Goal: Transaction & Acquisition: Purchase product/service

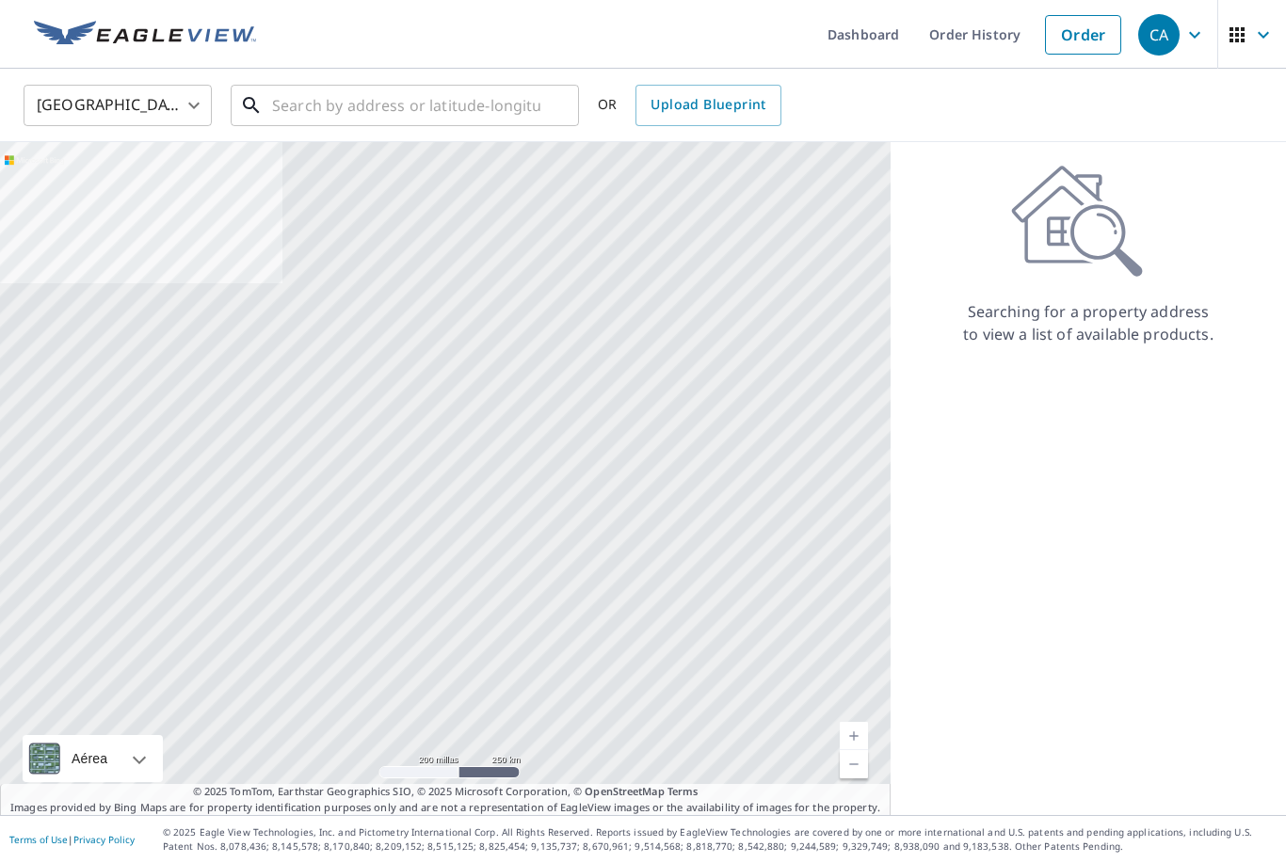
click at [442, 117] on input "text" at bounding box center [406, 105] width 268 height 53
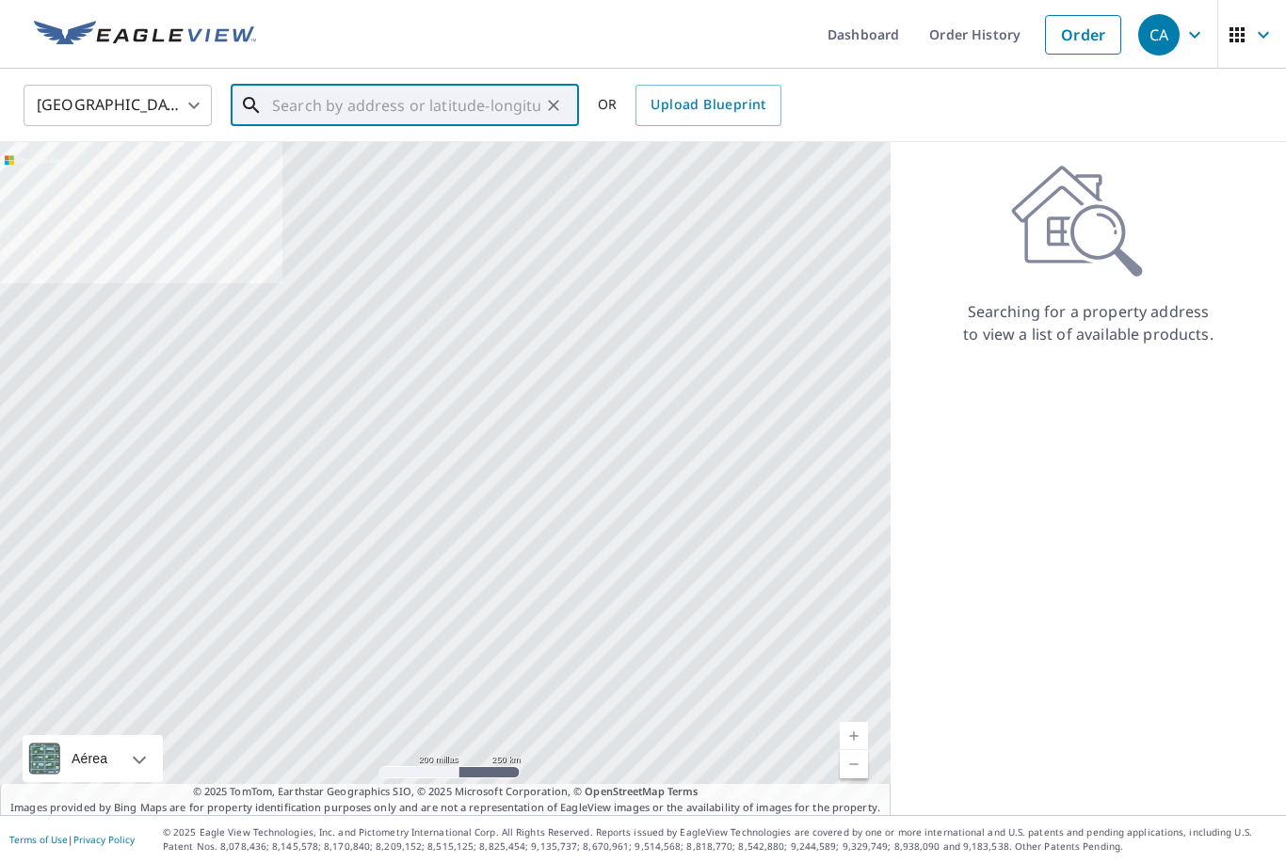
click at [398, 116] on input "text" at bounding box center [406, 105] width 268 height 53
paste input "[STREET_ADDRESS][PERSON_NAME][PERSON_NAME]"
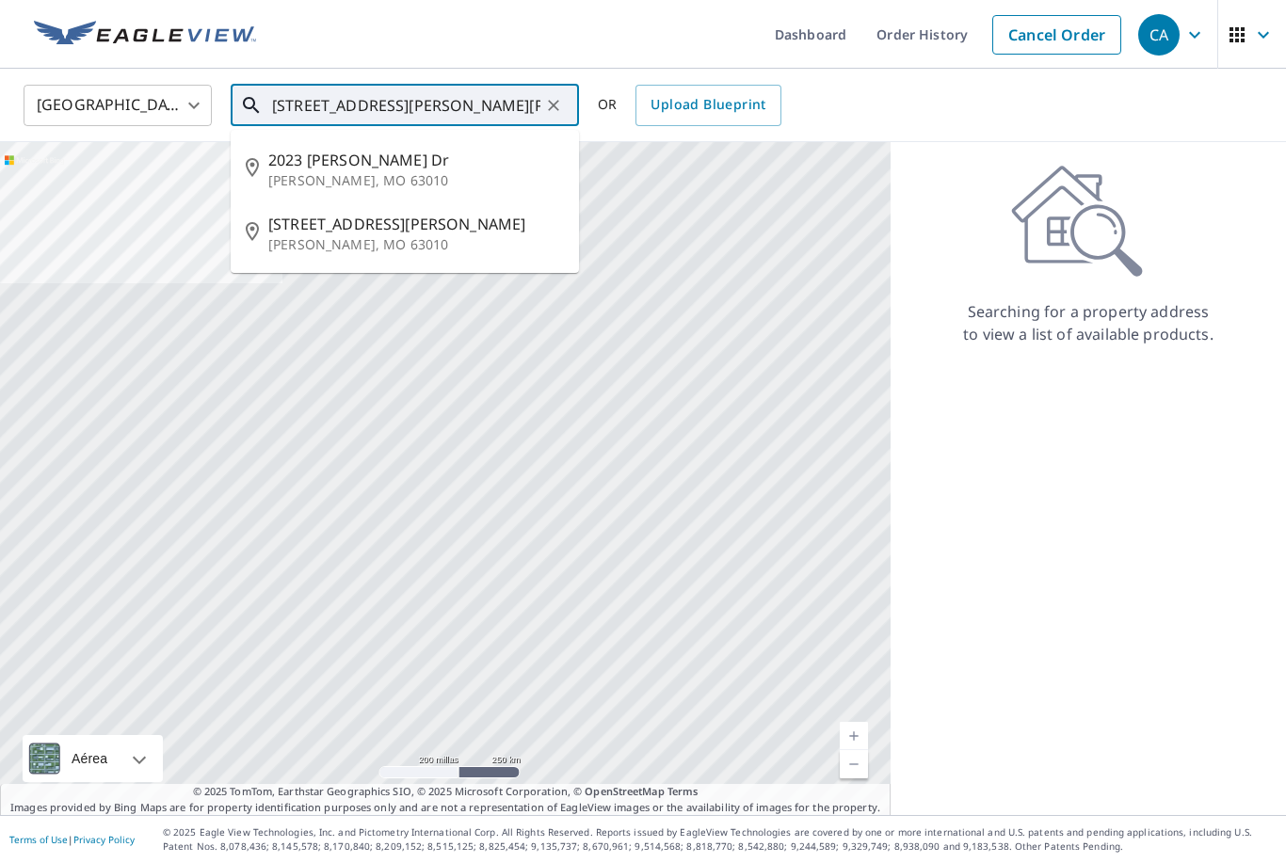
click at [405, 174] on p "[PERSON_NAME], MO 63010" at bounding box center [416, 180] width 296 height 19
type input "[STREET_ADDRESS][PERSON_NAME][PERSON_NAME]"
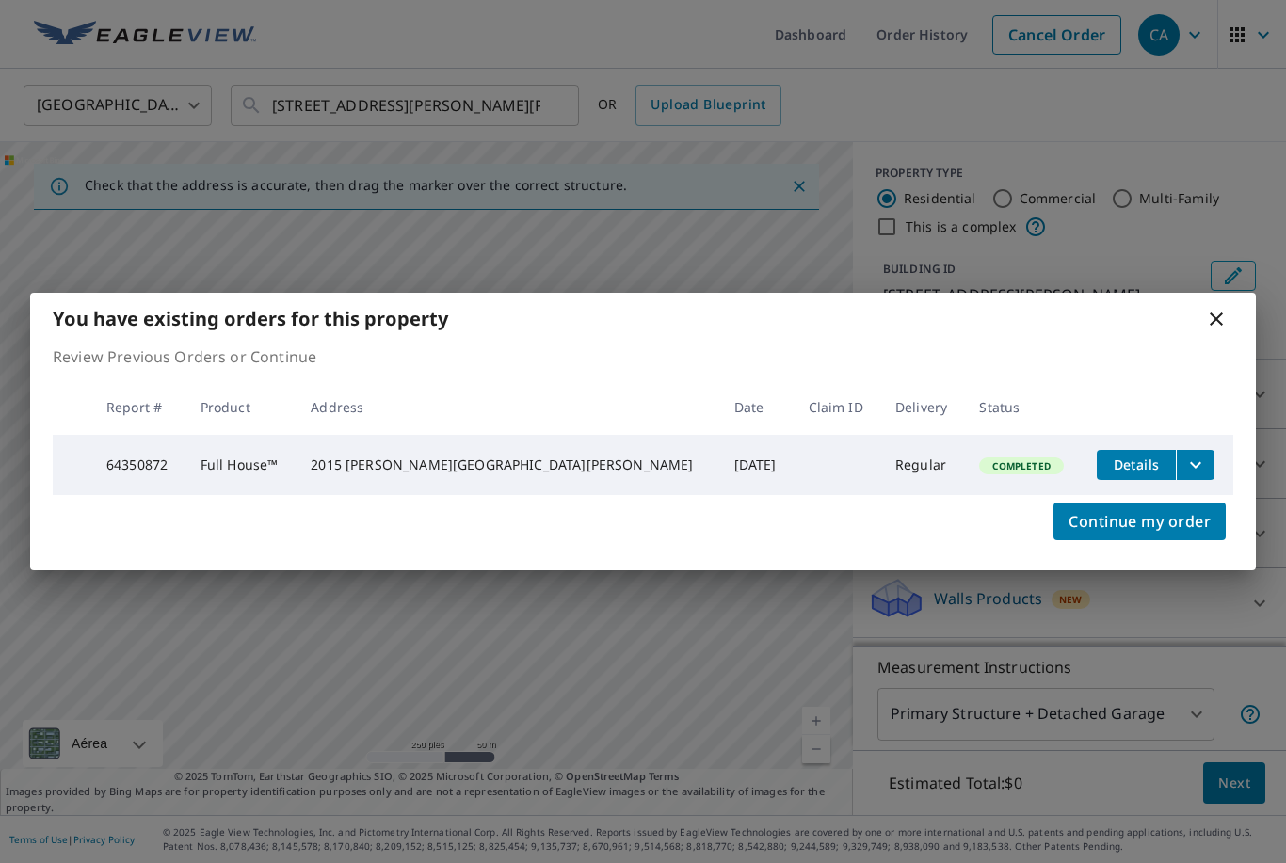
click at [984, 461] on icon "filesDropdownBtn-64350872" at bounding box center [1195, 464] width 11 height 7
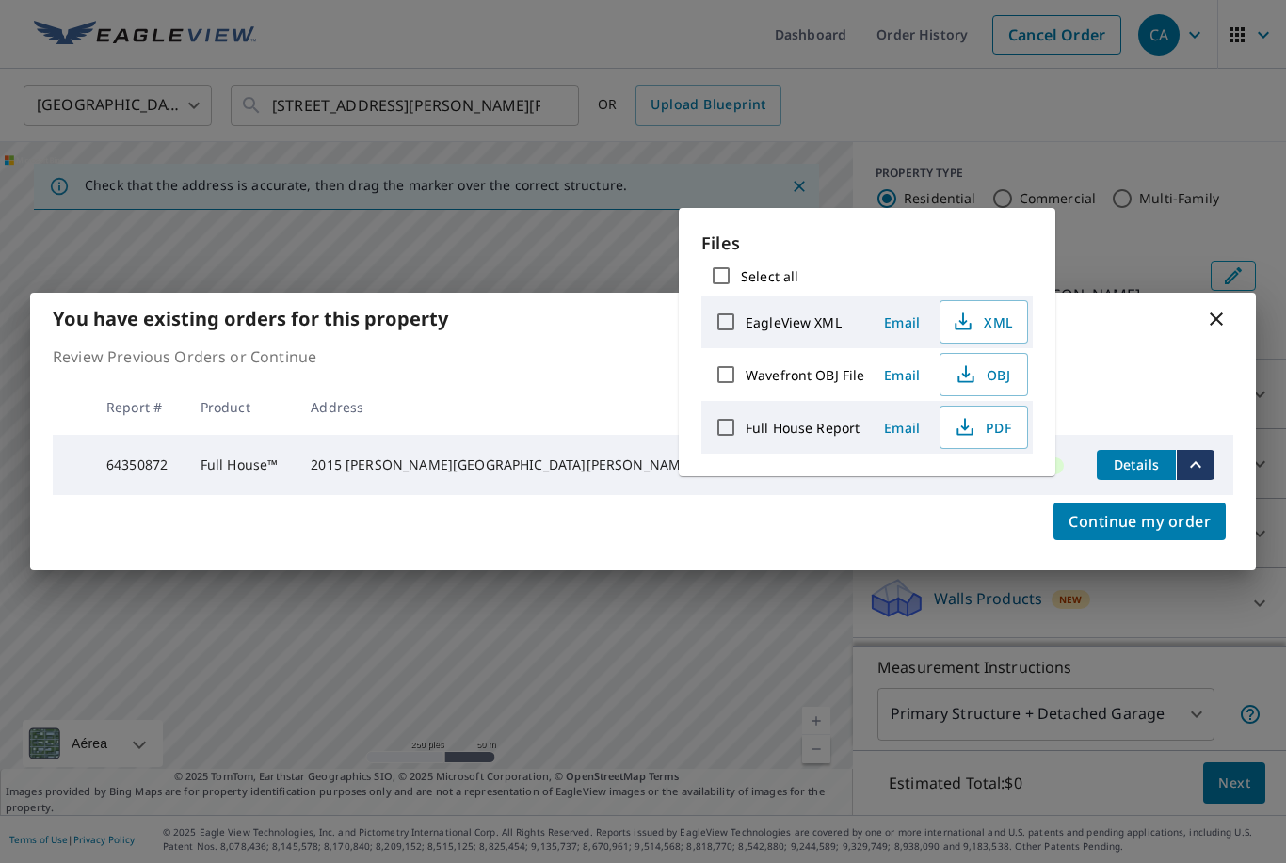
click at [984, 425] on span "PDF" at bounding box center [982, 427] width 60 height 23
click at [984, 211] on div "You have existing orders for this property Review Previous Orders or Continue R…" at bounding box center [643, 431] width 1286 height 863
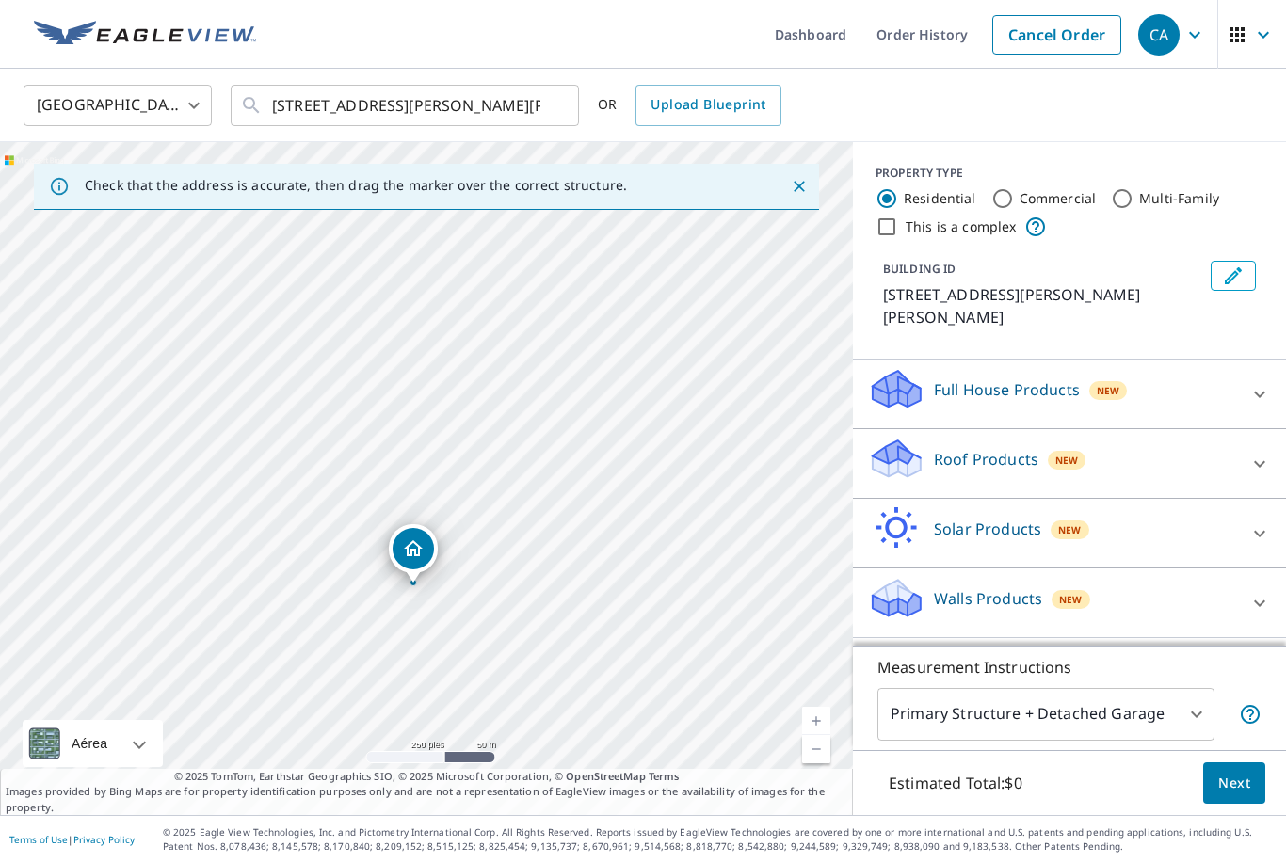
click at [823, 735] on link "Nivel actual 17, ampliar" at bounding box center [816, 721] width 28 height 28
click at [820, 735] on link "Nivel actual 18, ampliar" at bounding box center [816, 721] width 28 height 28
click at [984, 582] on div at bounding box center [1259, 603] width 45 height 45
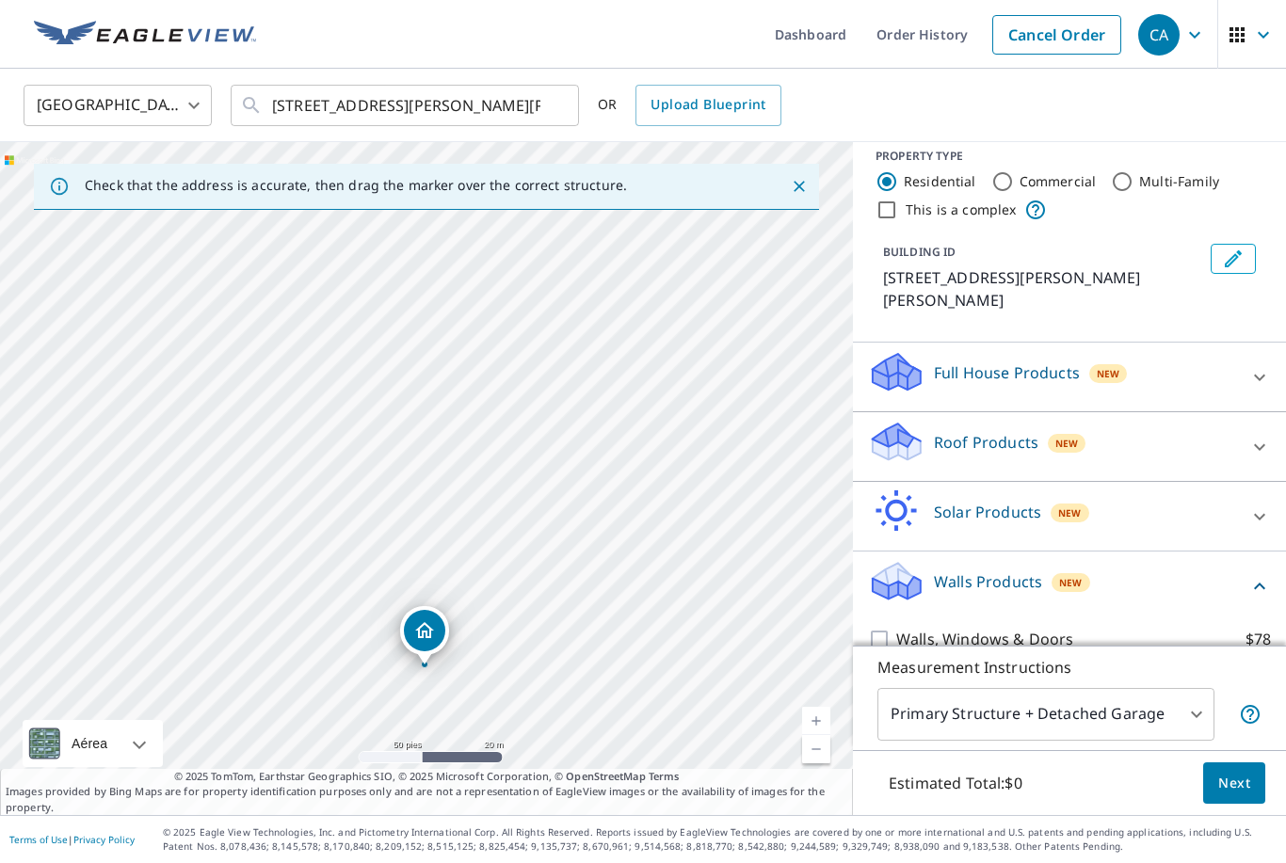
scroll to position [15, 0]
click at [984, 682] on label "Walls $40" at bounding box center [1083, 693] width 375 height 23
click at [896, 682] on input "Walls $40" at bounding box center [882, 693] width 28 height 23
checkbox input "true"
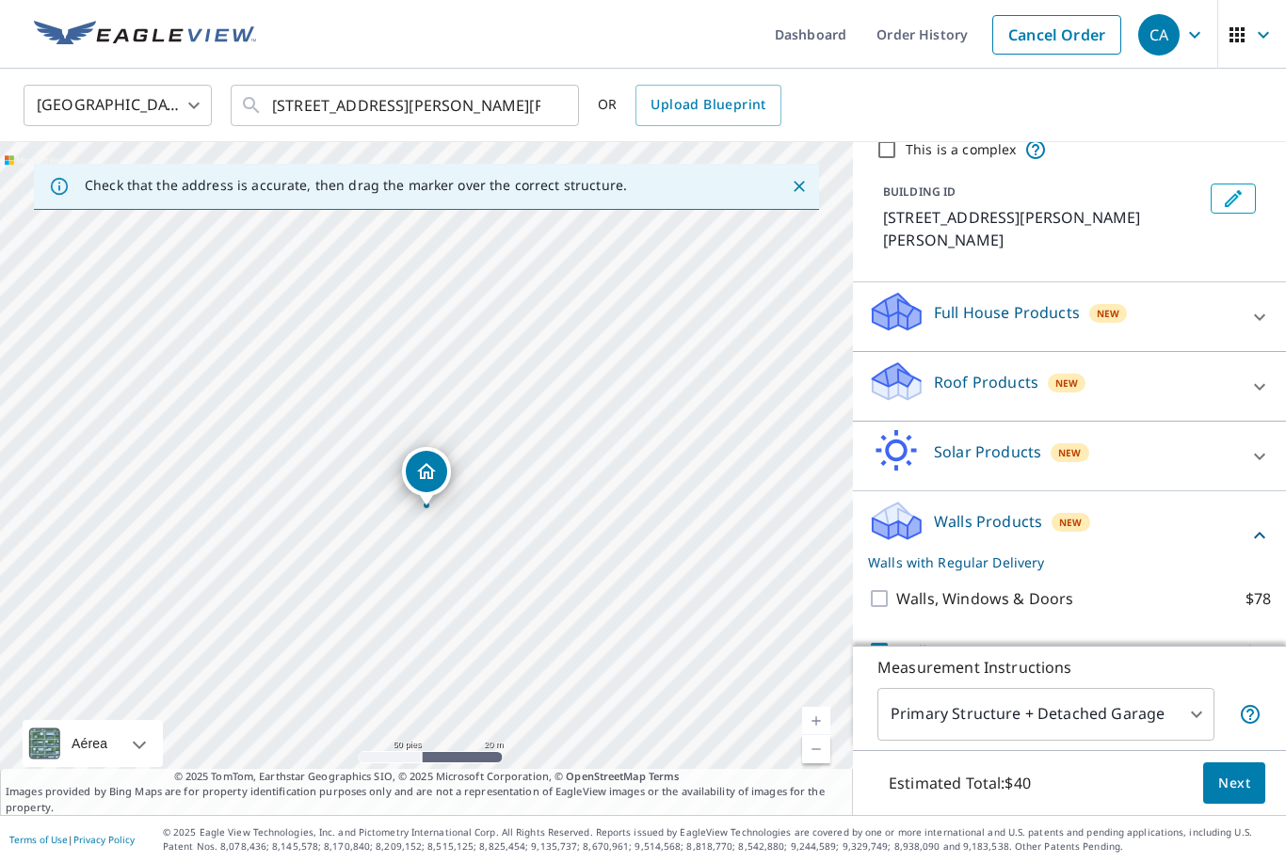
scroll to position [76, 0]
click at [984, 776] on body "CA CA Dashboard Order History Cancel Order CA [GEOGRAPHIC_DATA] [GEOGRAPHIC_DAT…" at bounding box center [643, 431] width 1286 height 863
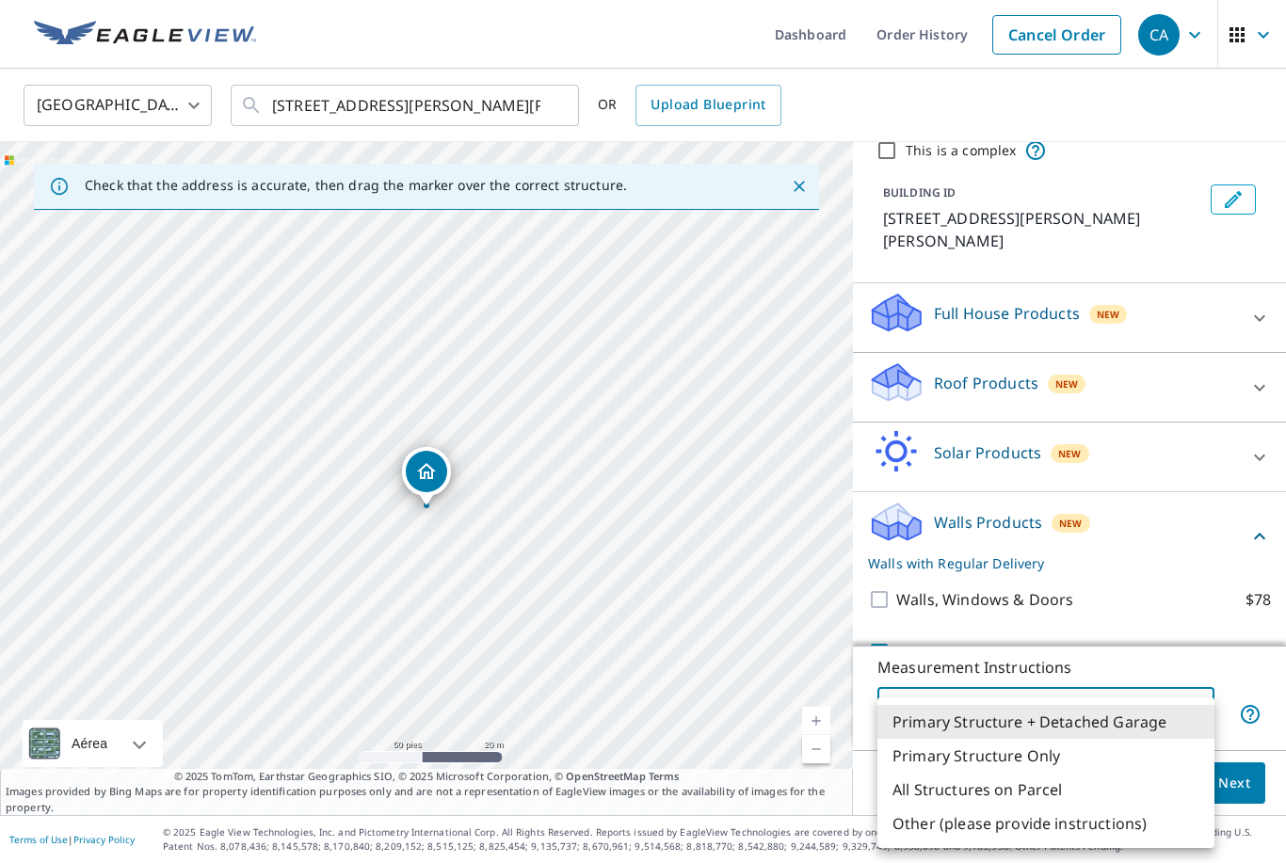
click at [984, 783] on li "All Structures on Parcel" at bounding box center [1045, 790] width 337 height 34
type input "3"
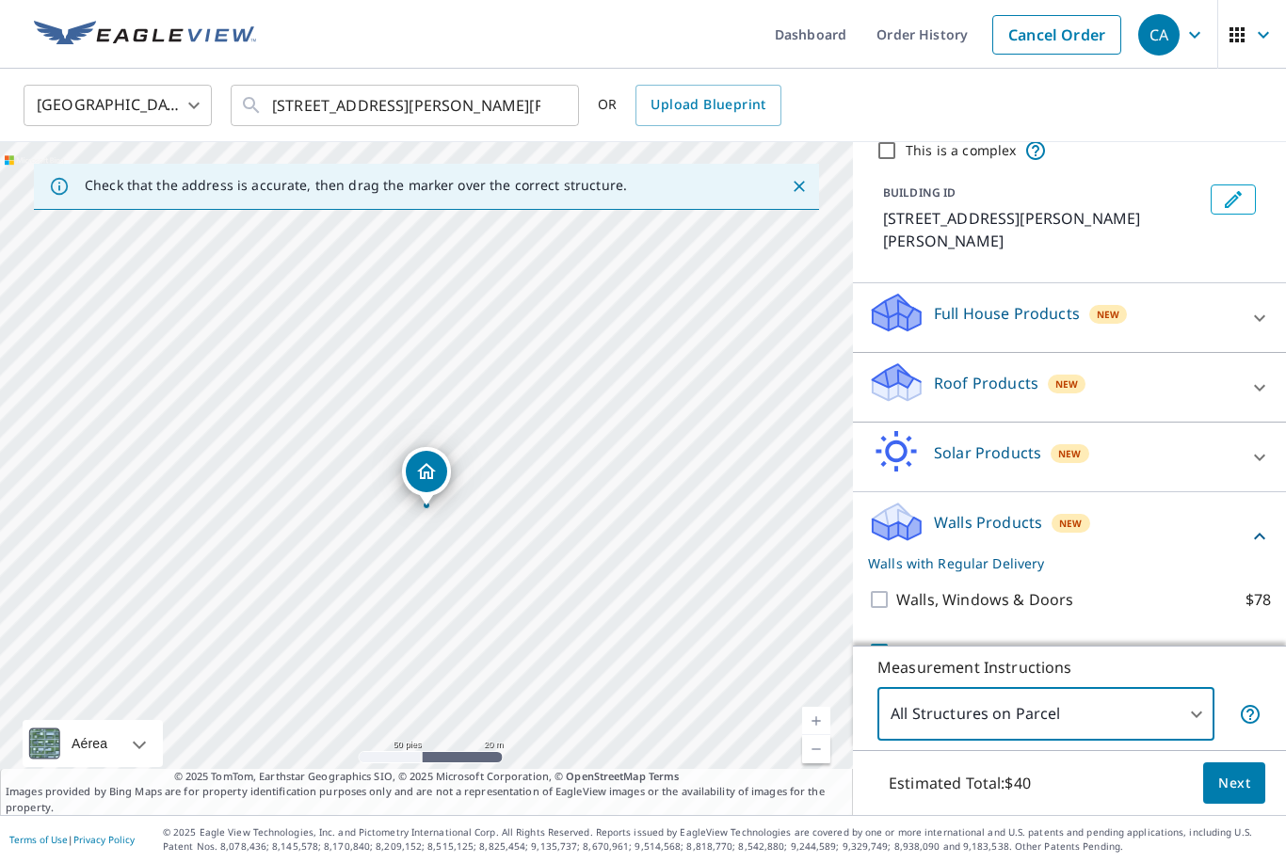
click at [984, 446] on icon at bounding box center [1259, 457] width 23 height 23
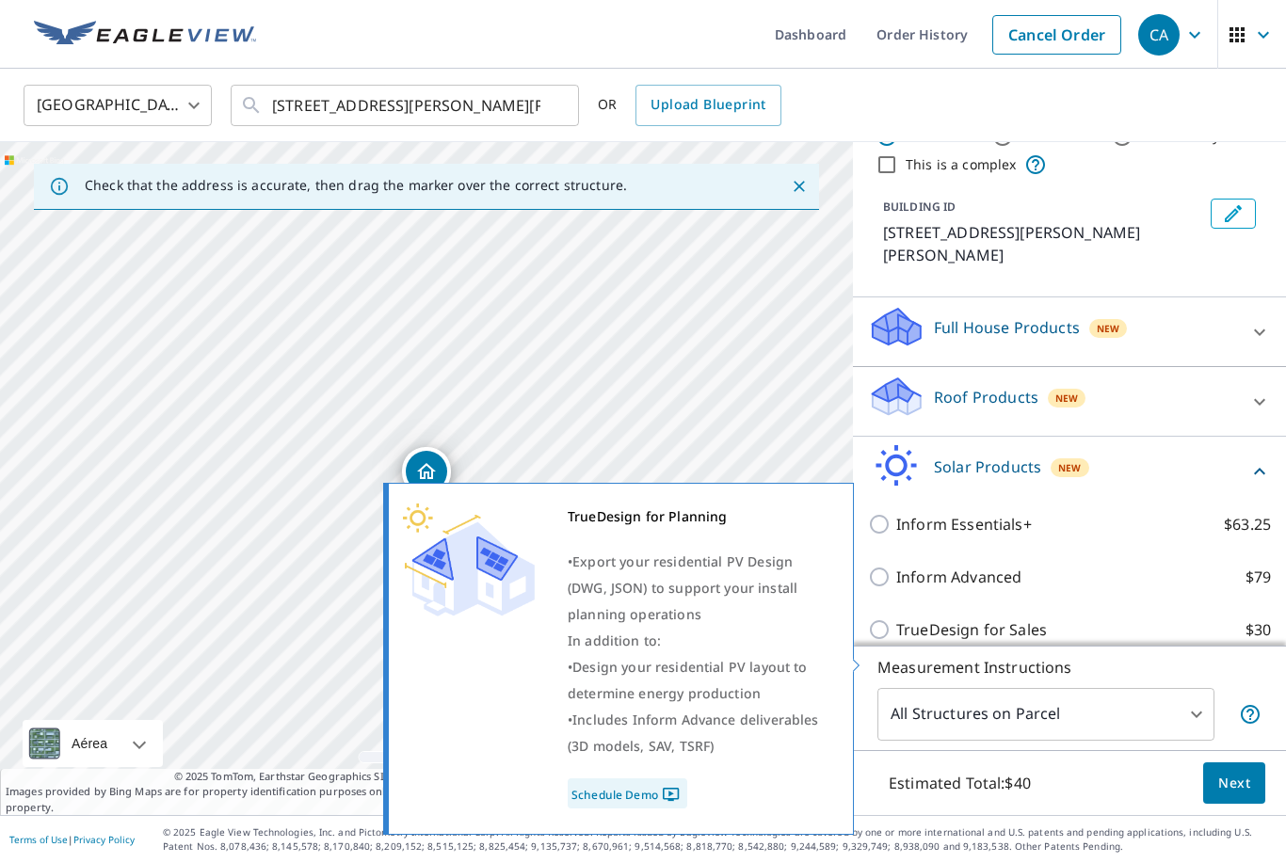
scroll to position [61, 0]
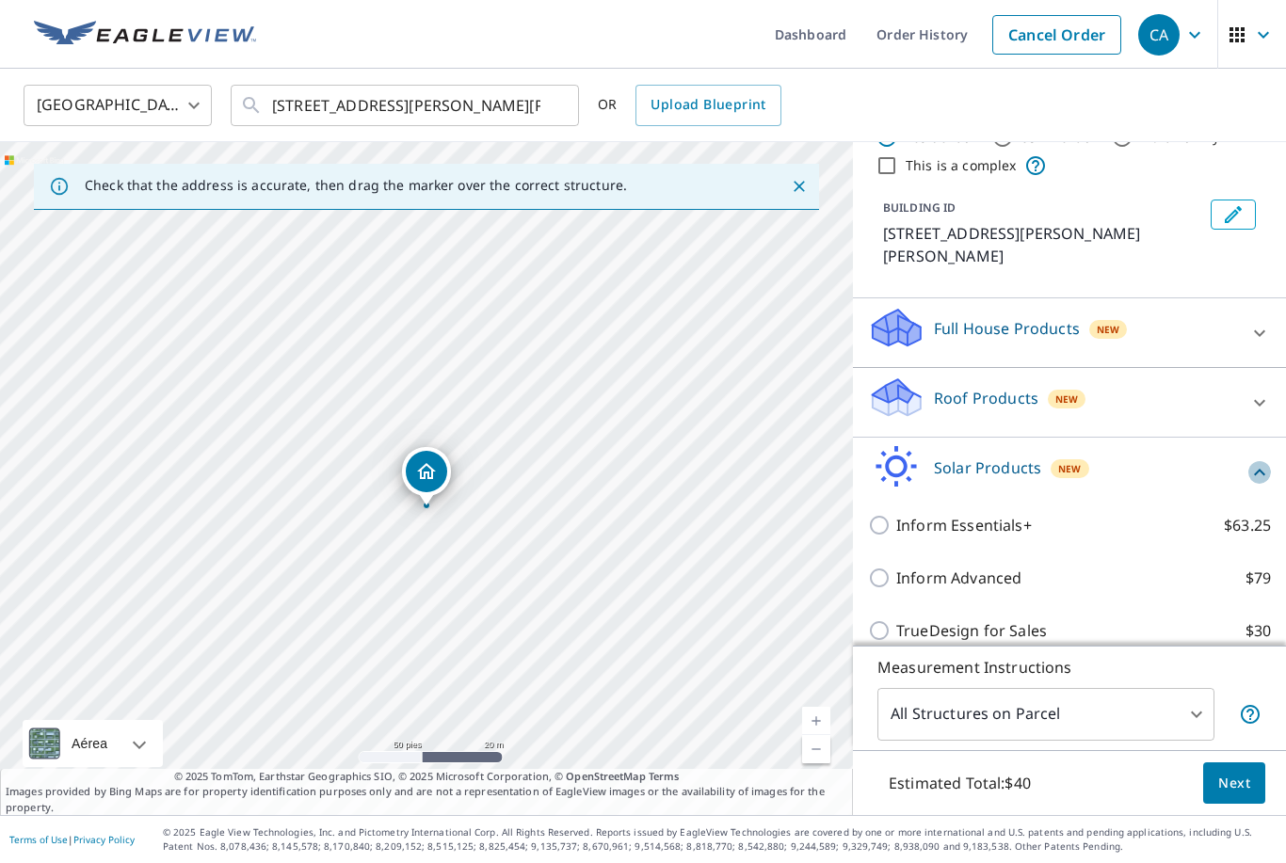
click at [984, 461] on icon at bounding box center [1259, 472] width 23 height 23
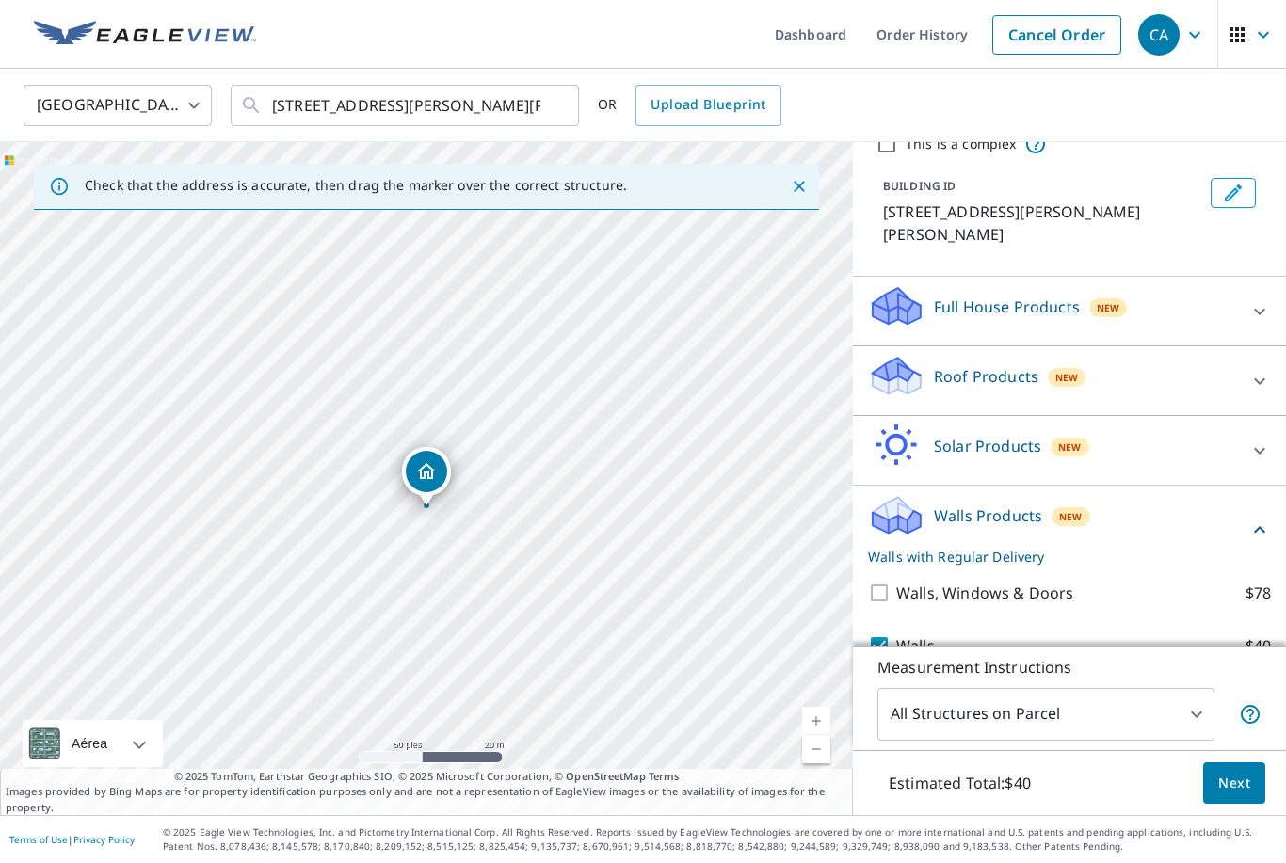
scroll to position [76, 0]
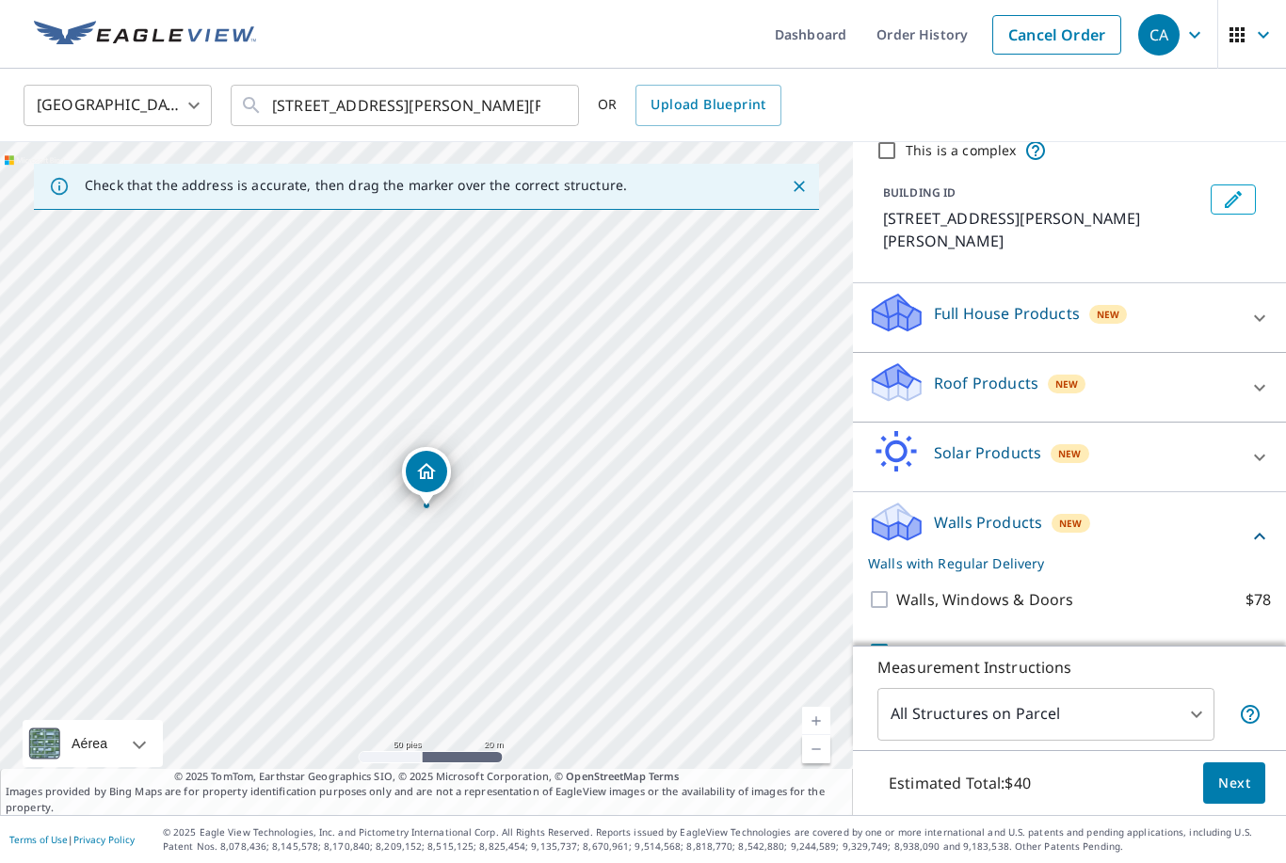
click at [984, 365] on div at bounding box center [1259, 387] width 45 height 45
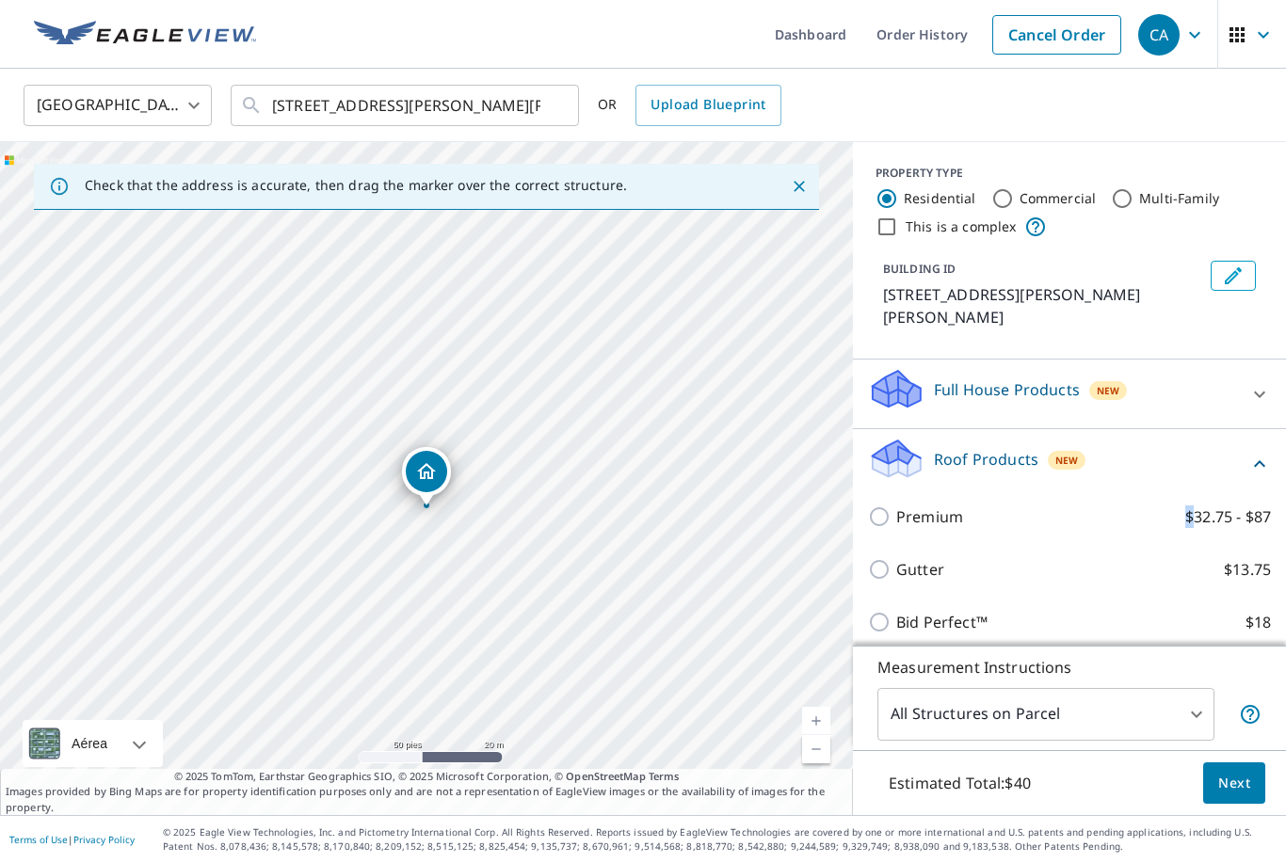
scroll to position [0, 0]
click at [984, 374] on div "Full House Products New" at bounding box center [1052, 394] width 369 height 54
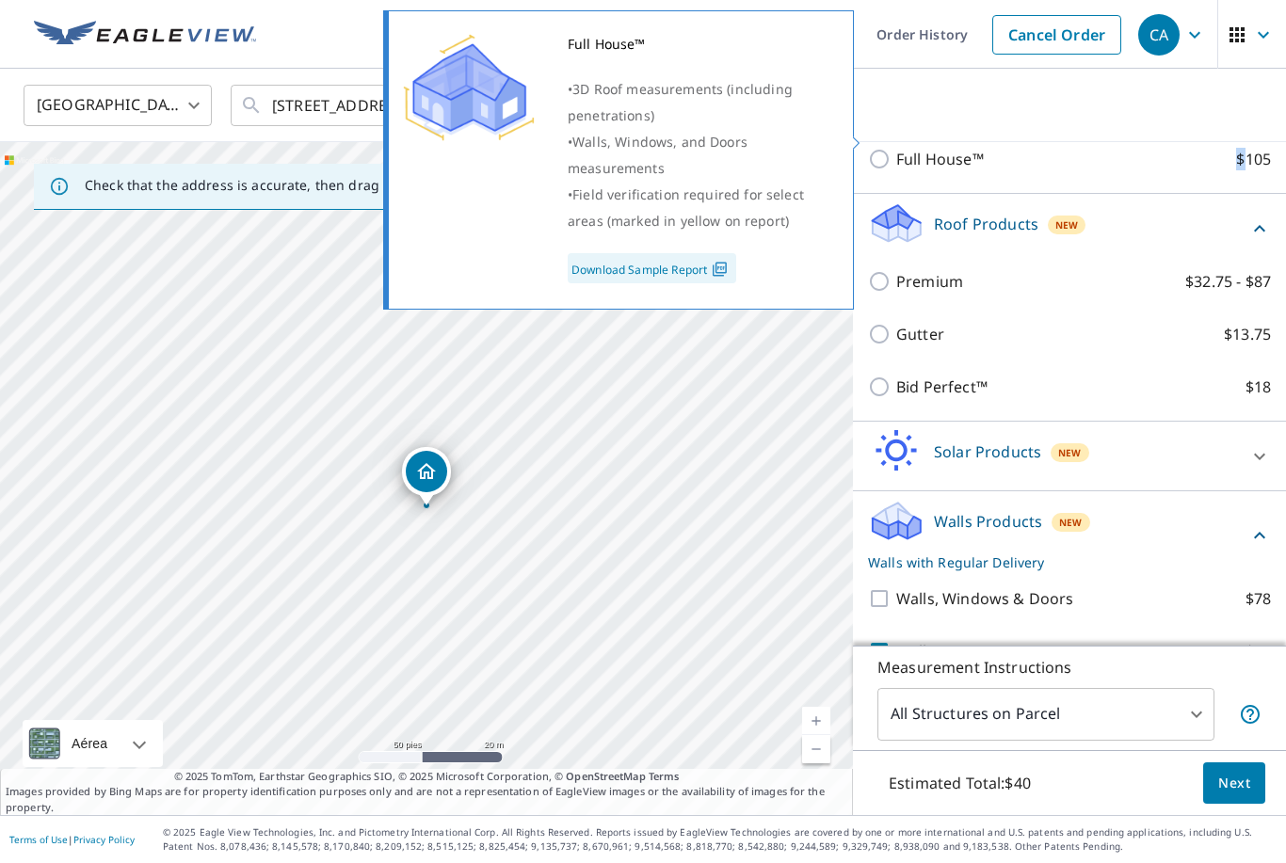
scroll to position [287, 0]
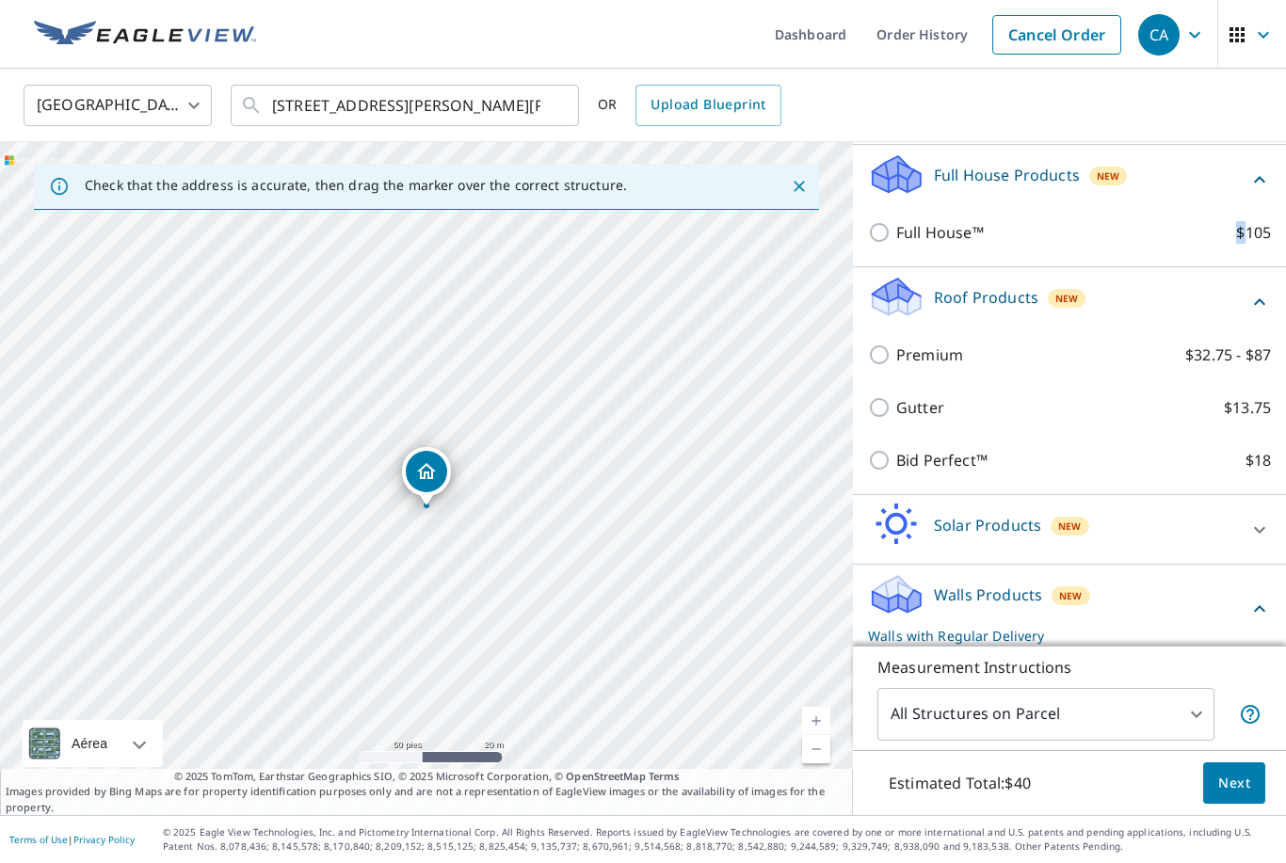
click at [984, 298] on icon at bounding box center [1259, 301] width 11 height 7
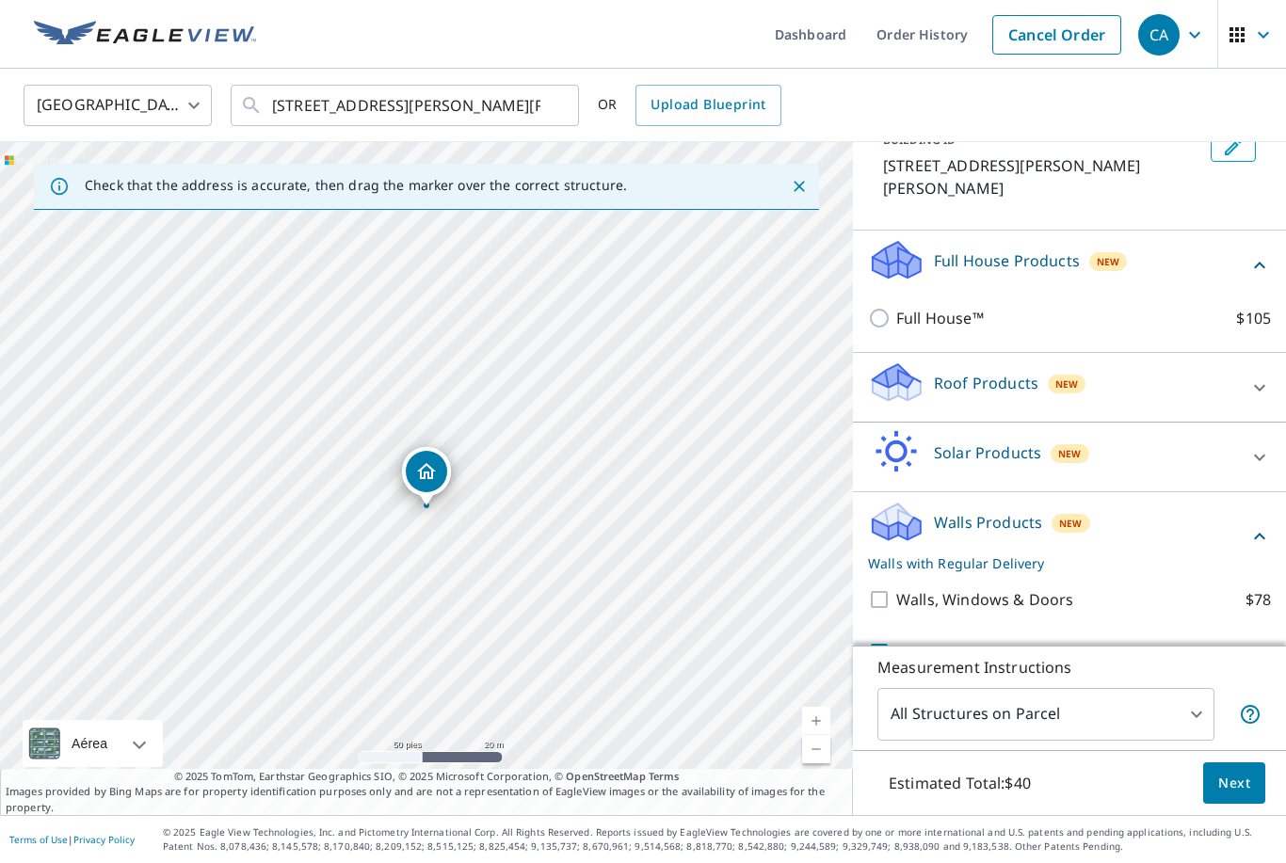
click at [984, 262] on icon at bounding box center [1259, 265] width 11 height 7
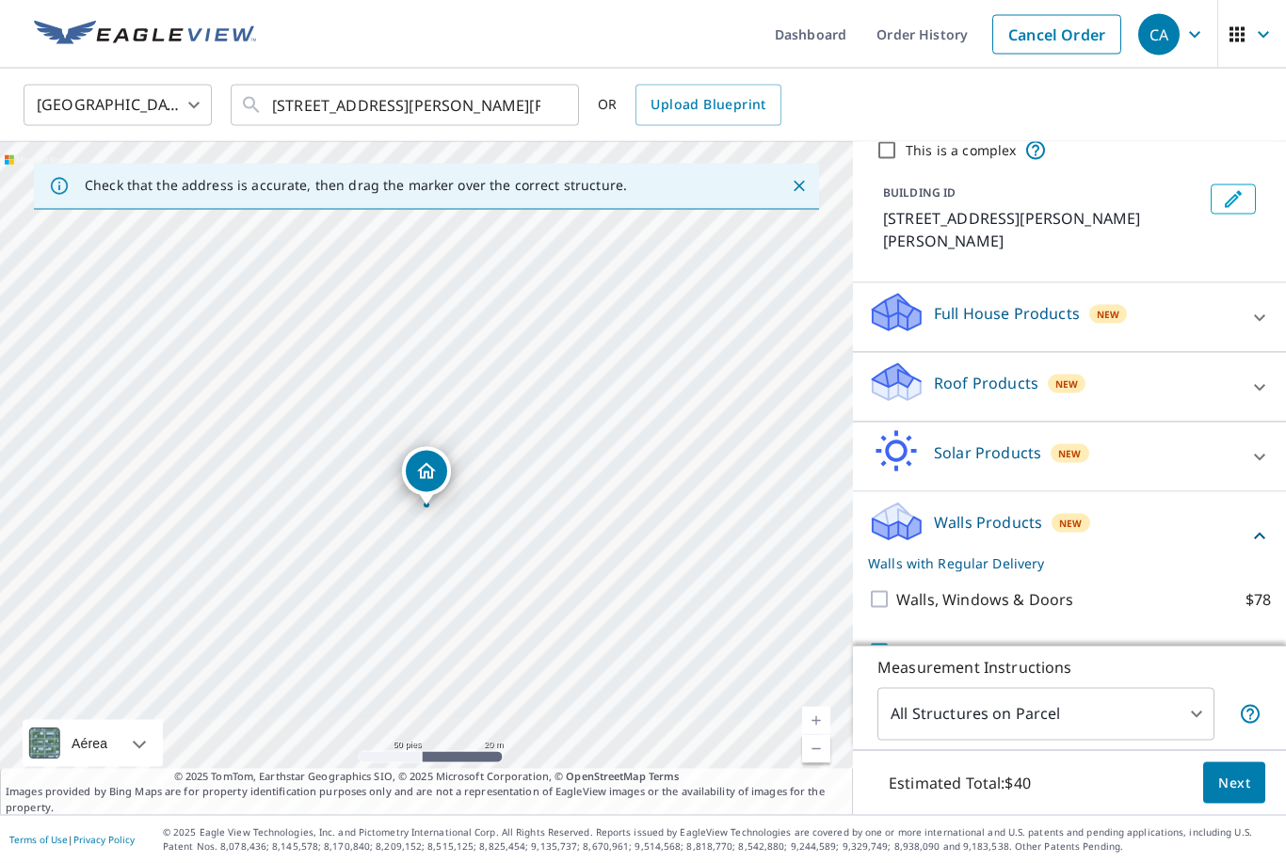
scroll to position [60, 0]
click at [984, 790] on span "Next" at bounding box center [1234, 784] width 32 height 24
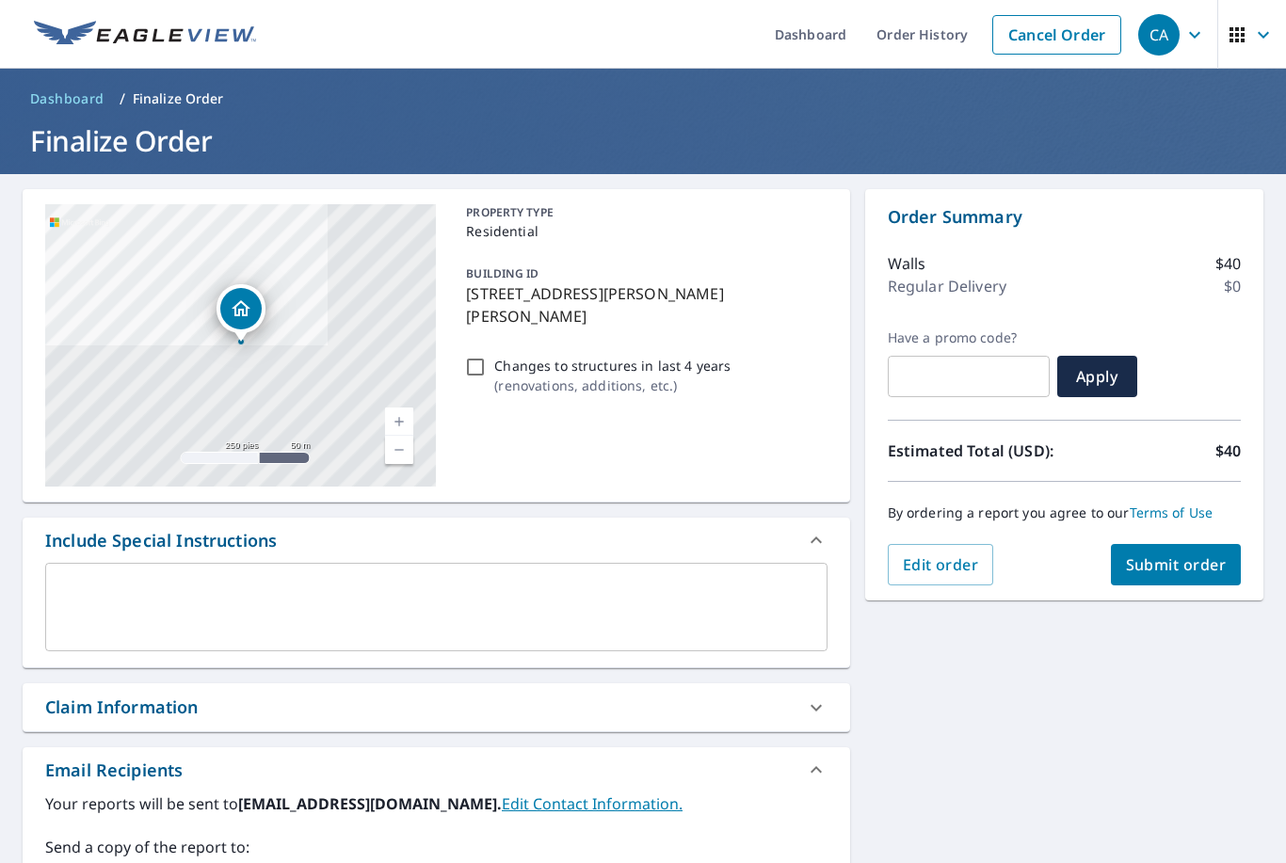
click at [984, 554] on span "Submit order" at bounding box center [1176, 564] width 101 height 21
